Goal: Submit feedback/report problem

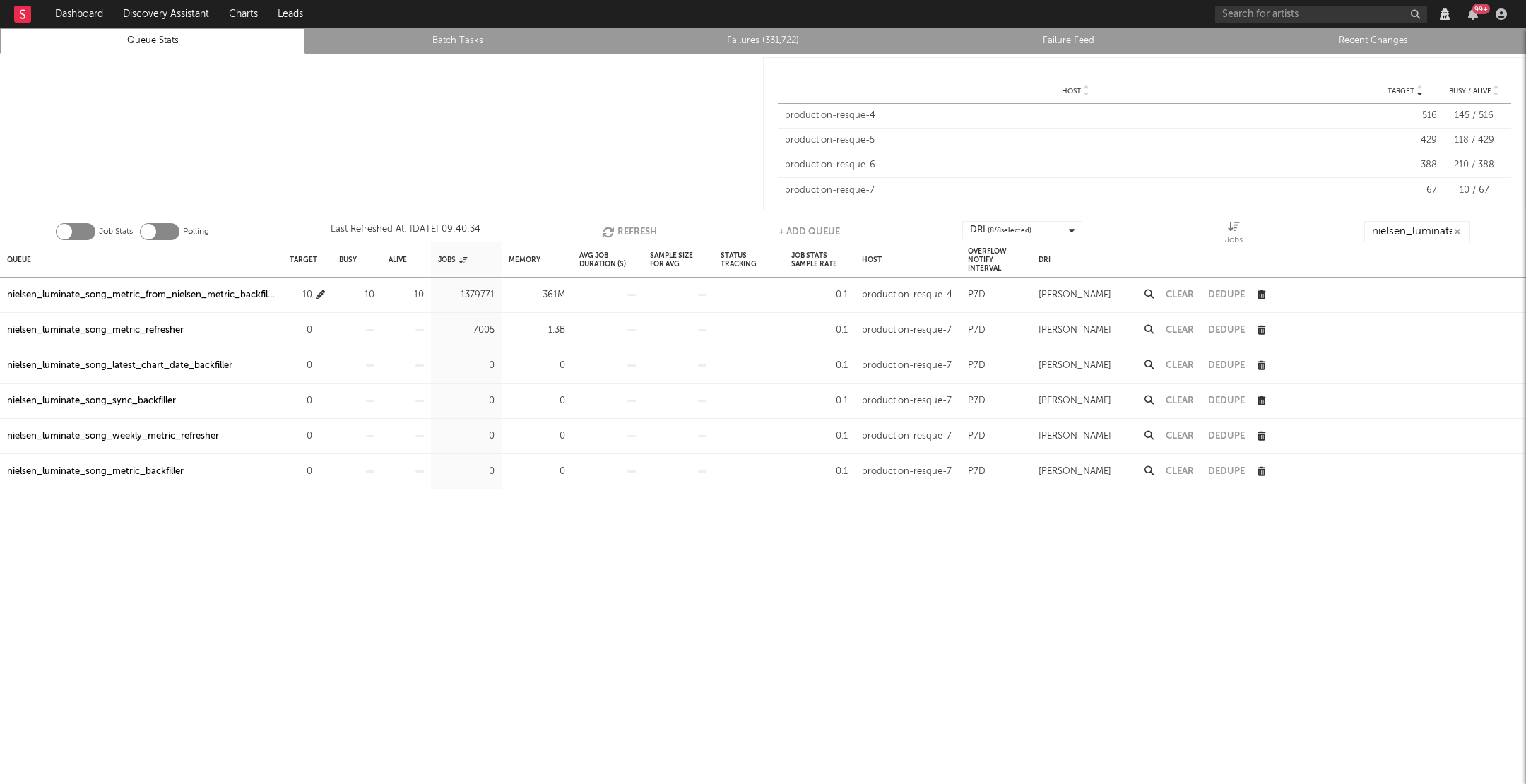
click at [321, 287] on button "button" at bounding box center [320, 294] width 10 height 17
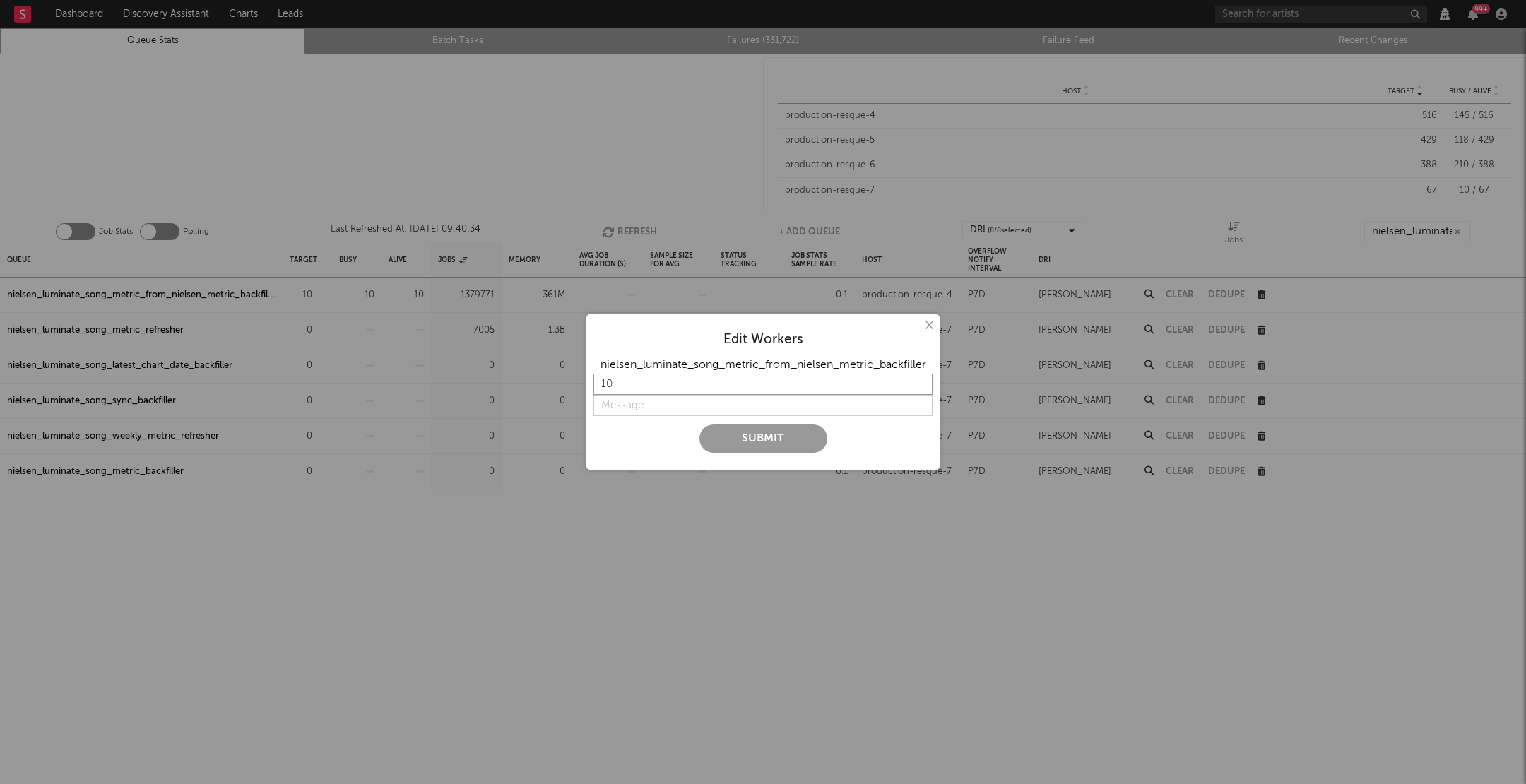
click at [631, 384] on input "10" at bounding box center [763, 384] width 339 height 21
type input "1"
type input "25"
click at [699, 395] on input "string" at bounding box center [763, 405] width 339 height 21
type input "slowing down as table grows"
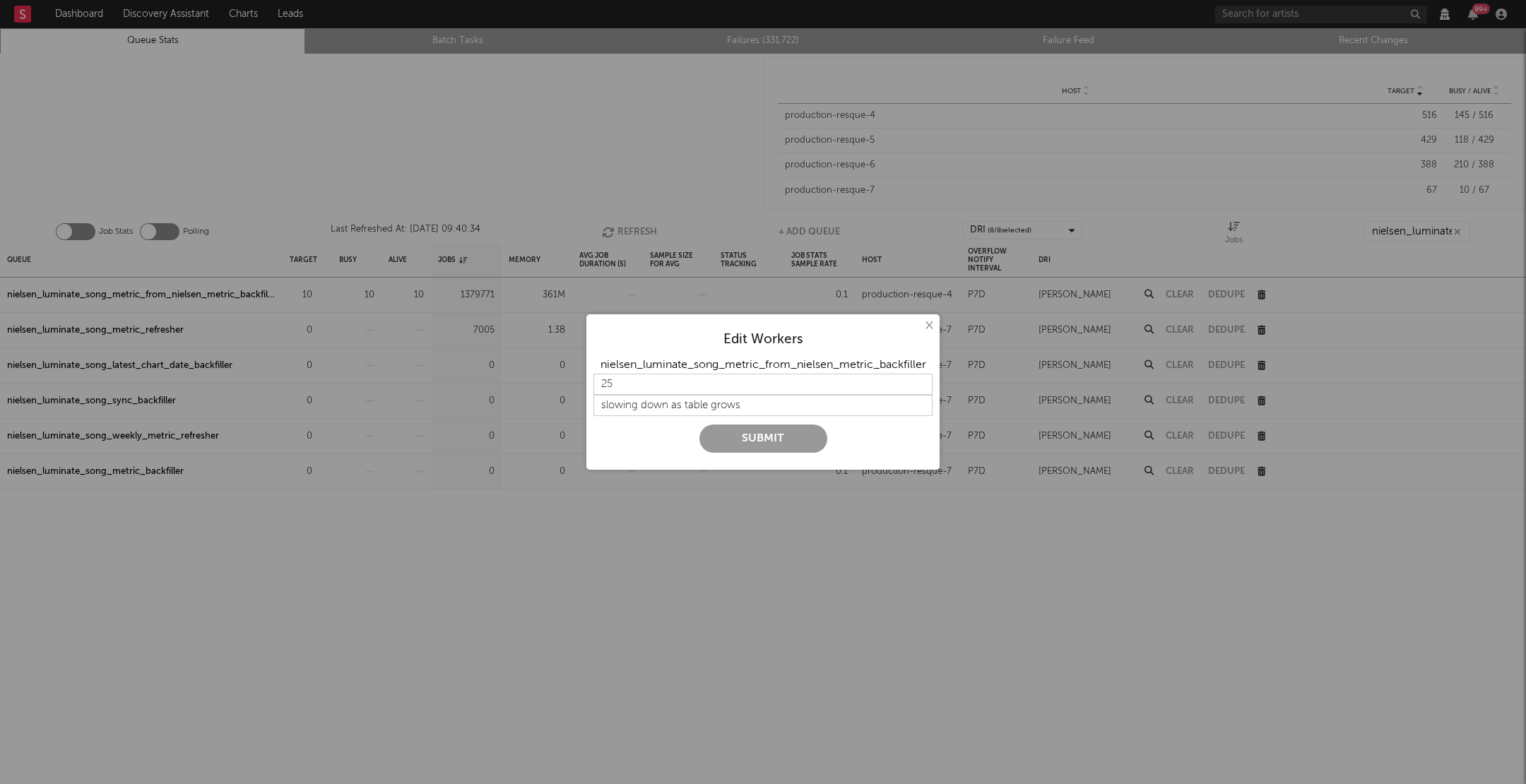
click at [792, 432] on button "Submit" at bounding box center [763, 439] width 128 height 28
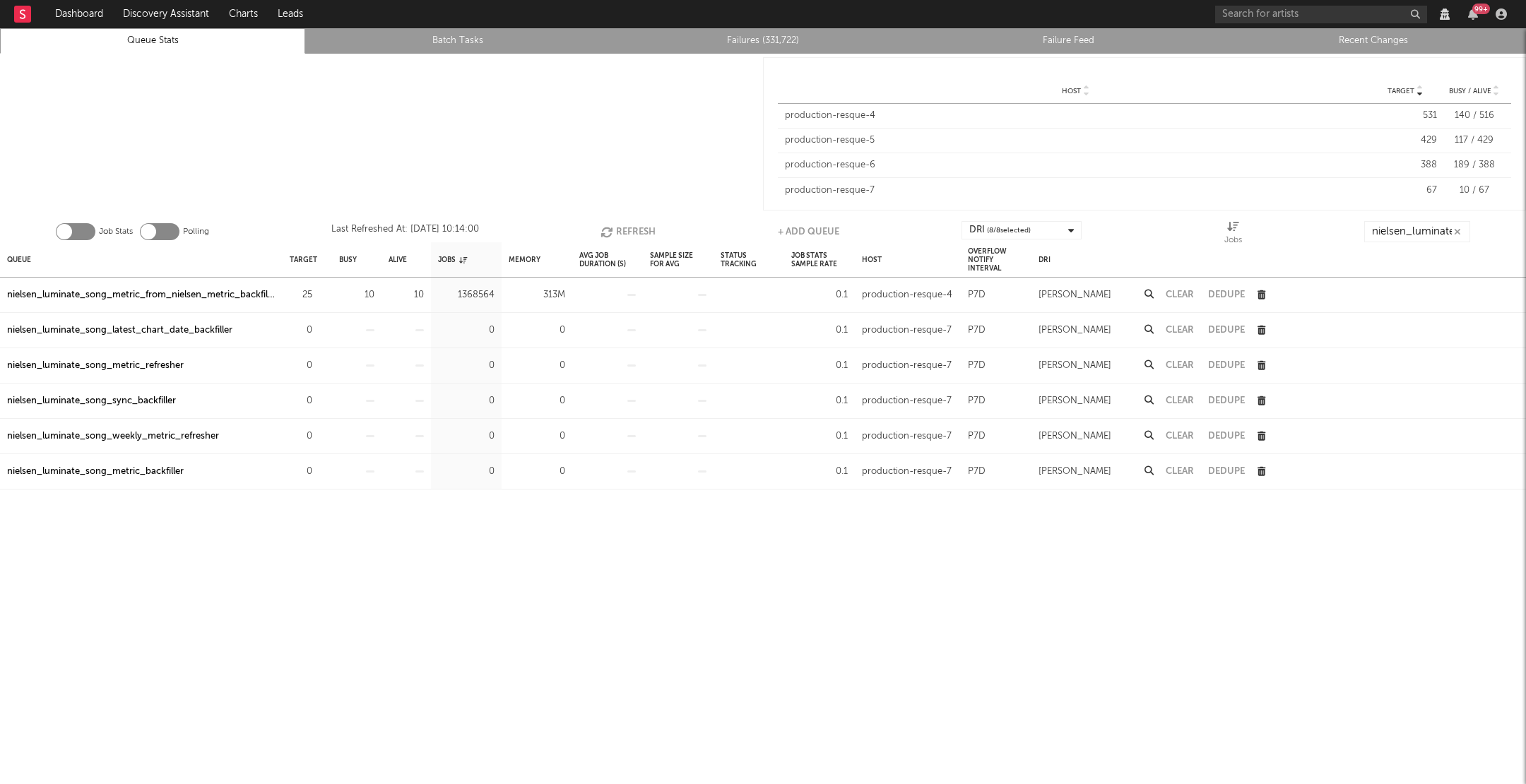
click at [612, 234] on icon "button" at bounding box center [608, 232] width 16 height 12
click at [612, 234] on icon "button" at bounding box center [608, 232] width 16 height 12
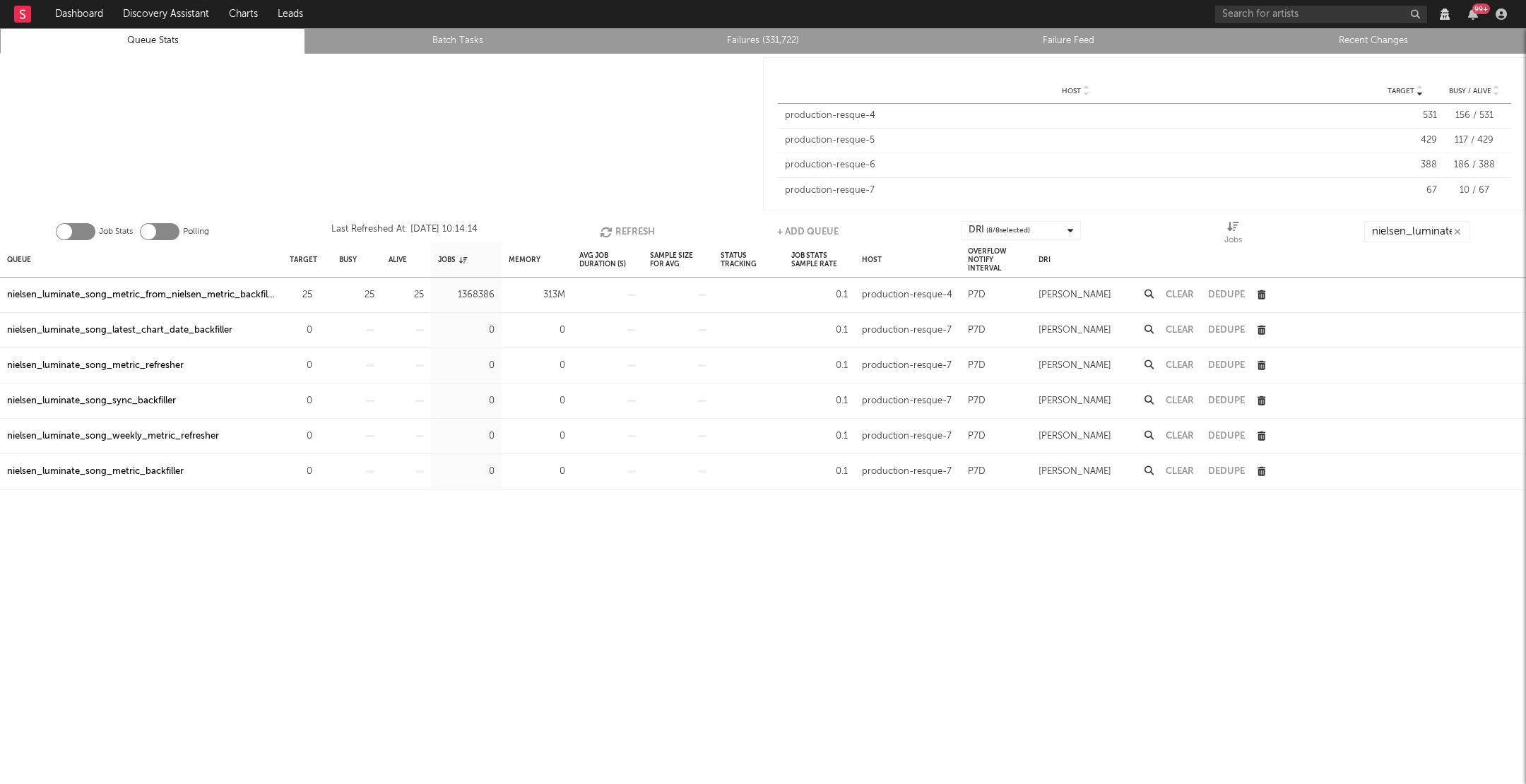
click at [612, 234] on icon "button" at bounding box center [608, 232] width 16 height 12
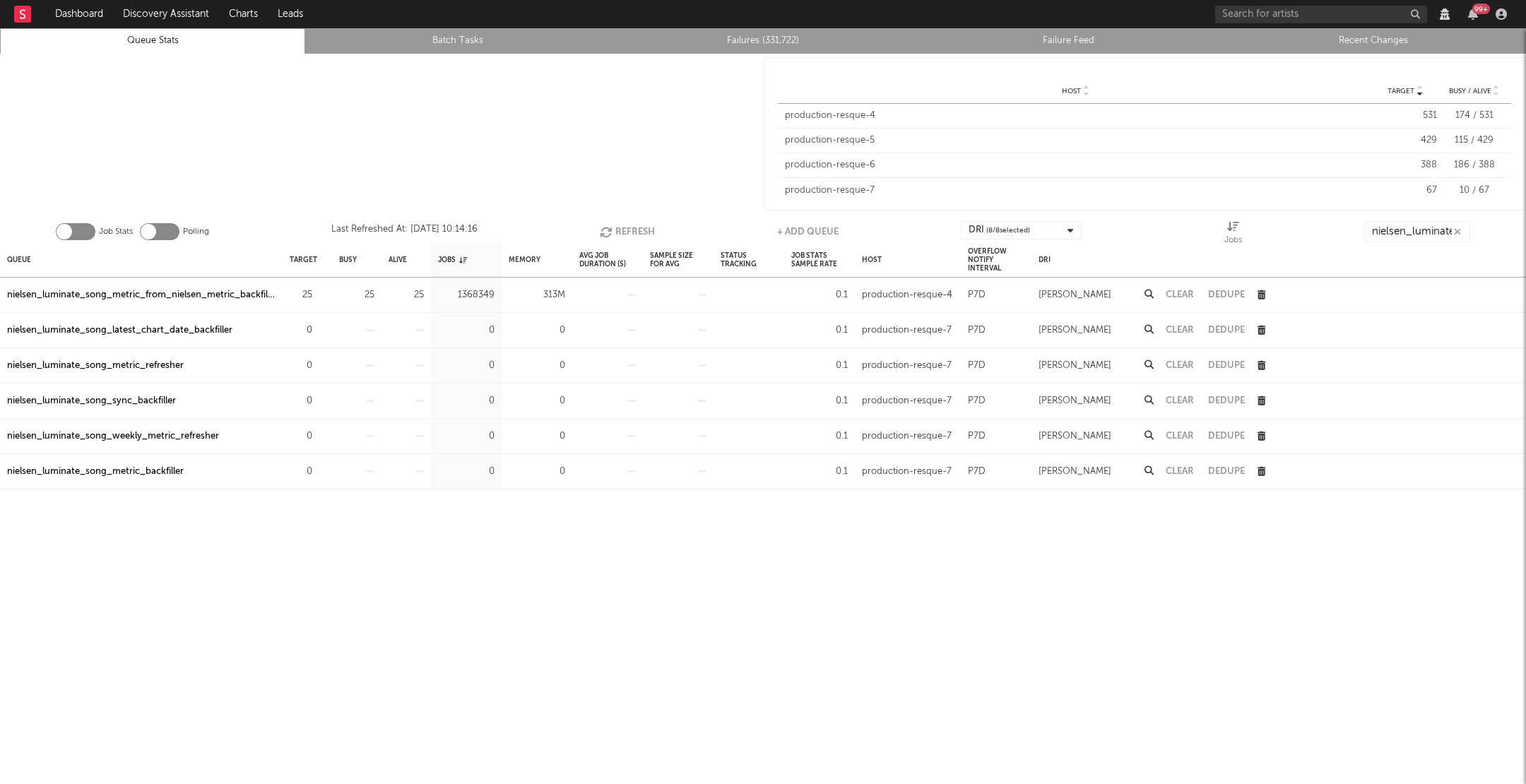
click at [612, 234] on icon "button" at bounding box center [608, 232] width 16 height 12
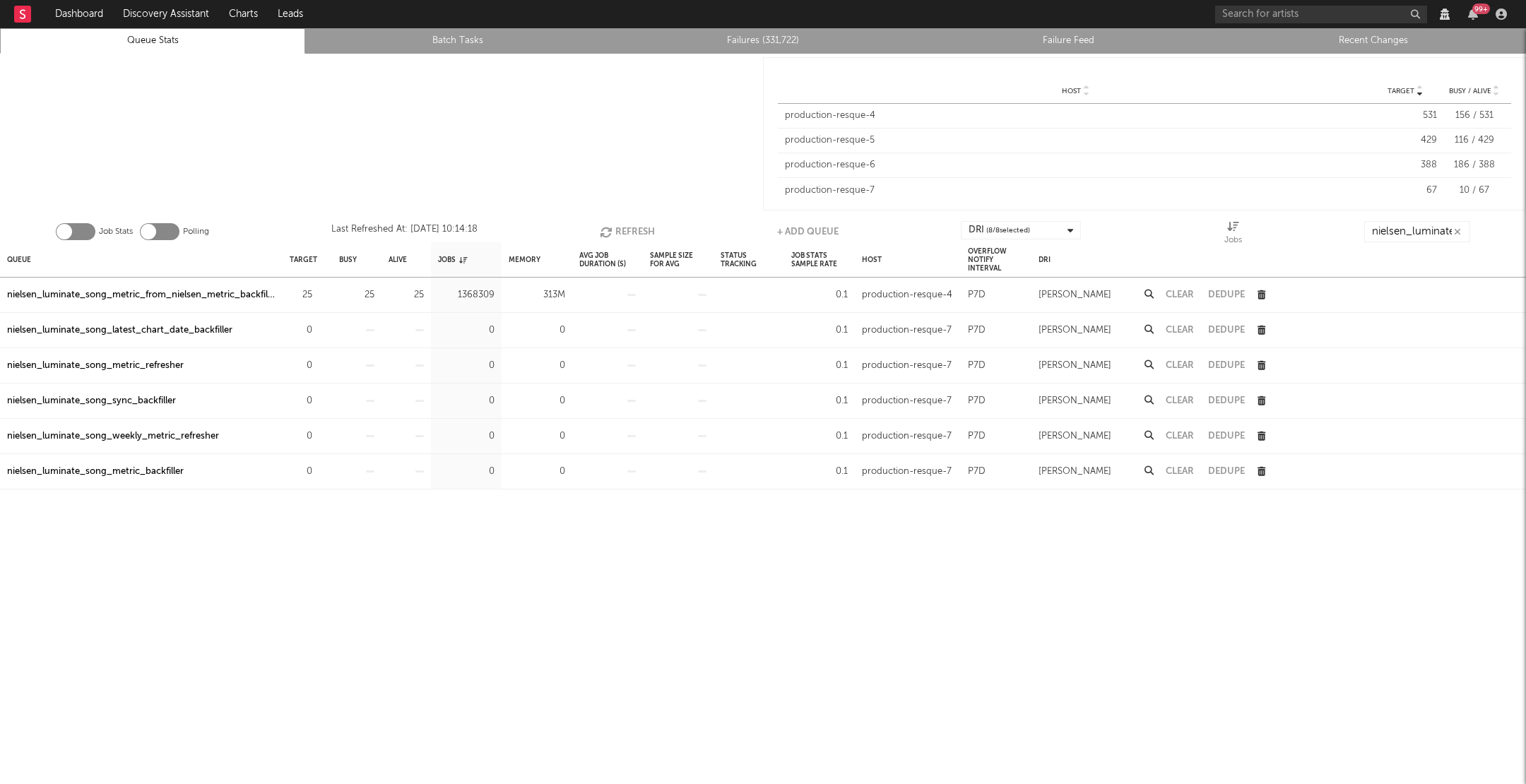
click at [612, 234] on icon "button" at bounding box center [608, 232] width 16 height 12
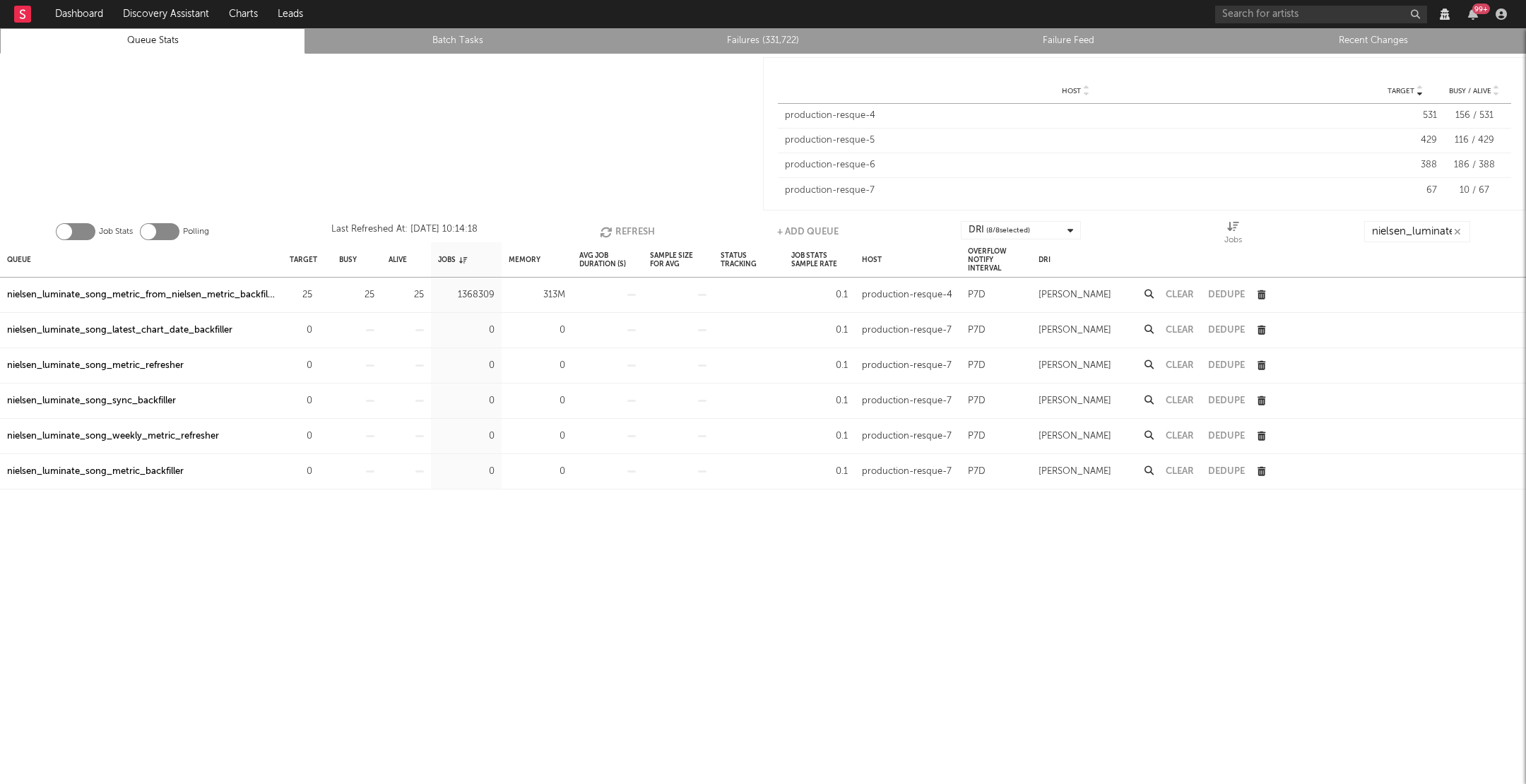
click at [612, 234] on icon "button" at bounding box center [608, 232] width 16 height 12
click at [612, 234] on icon "button" at bounding box center [608, 232] width 16 height 12
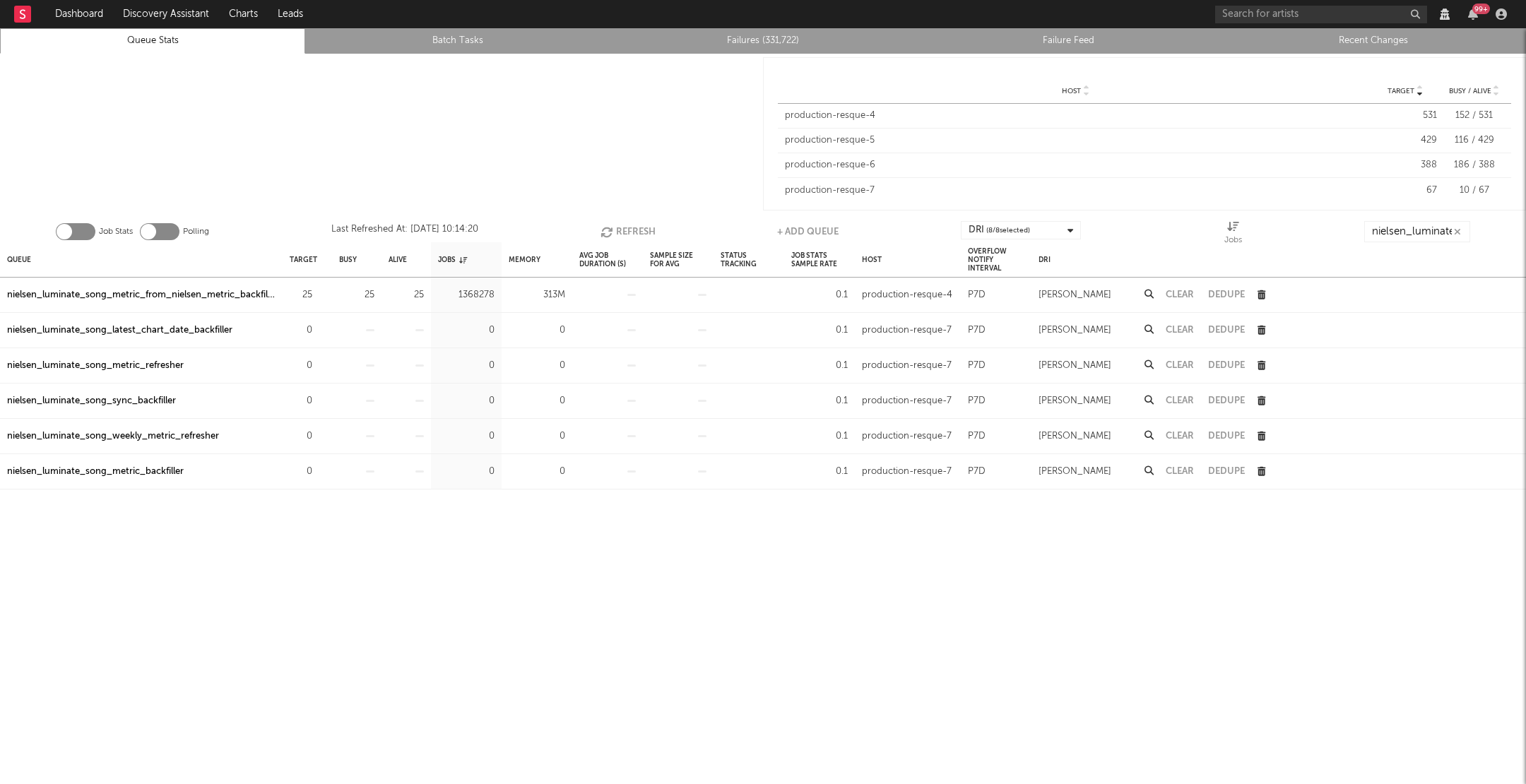
click at [612, 234] on icon "button" at bounding box center [608, 232] width 16 height 12
click at [612, 234] on icon "button" at bounding box center [608, 232] width 16 height 12
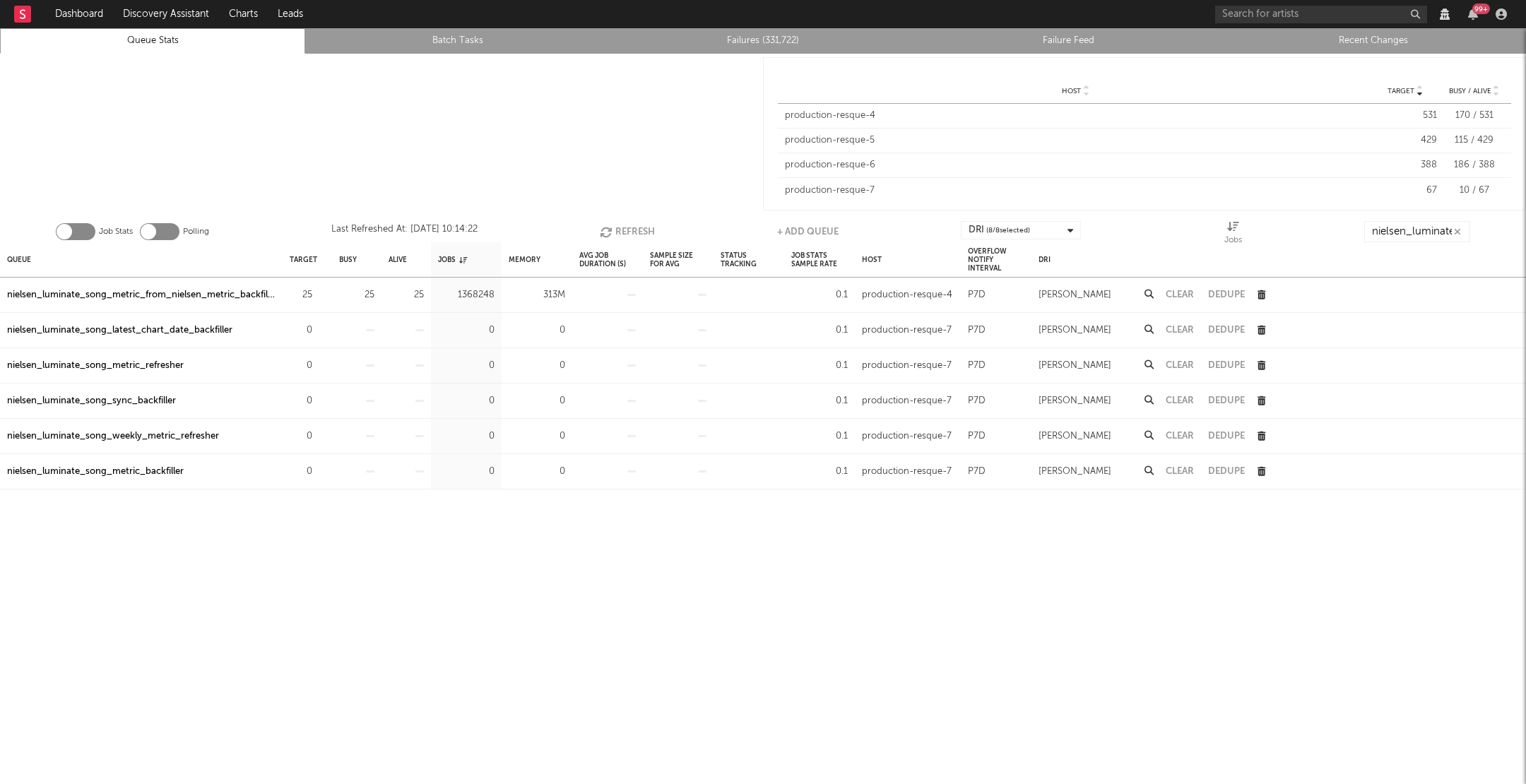
click at [612, 234] on icon "button" at bounding box center [608, 232] width 16 height 12
